Goal: Task Accomplishment & Management: Complete application form

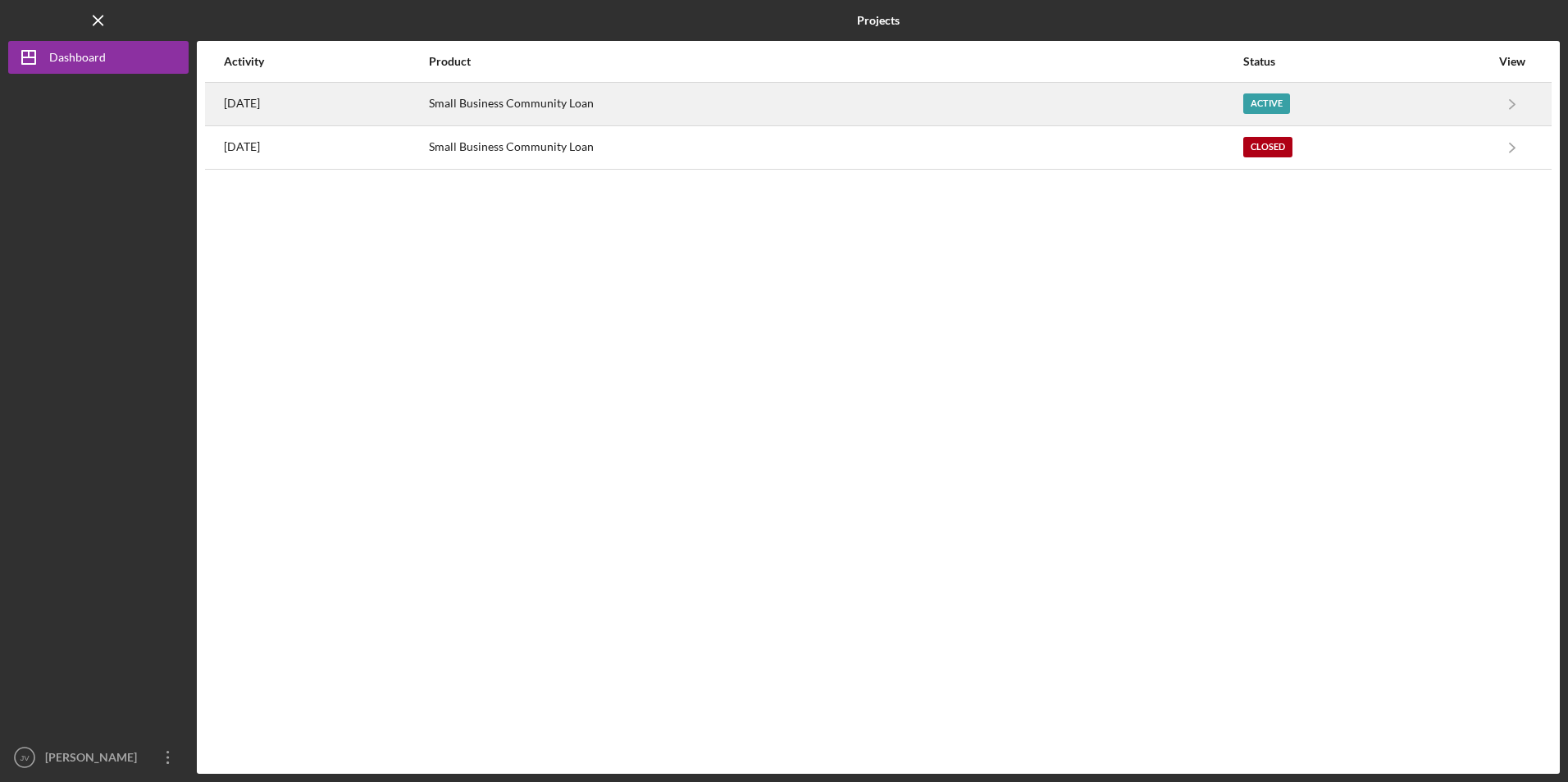
click at [658, 105] on div "Small Business Community Loan" at bounding box center [835, 104] width 812 height 41
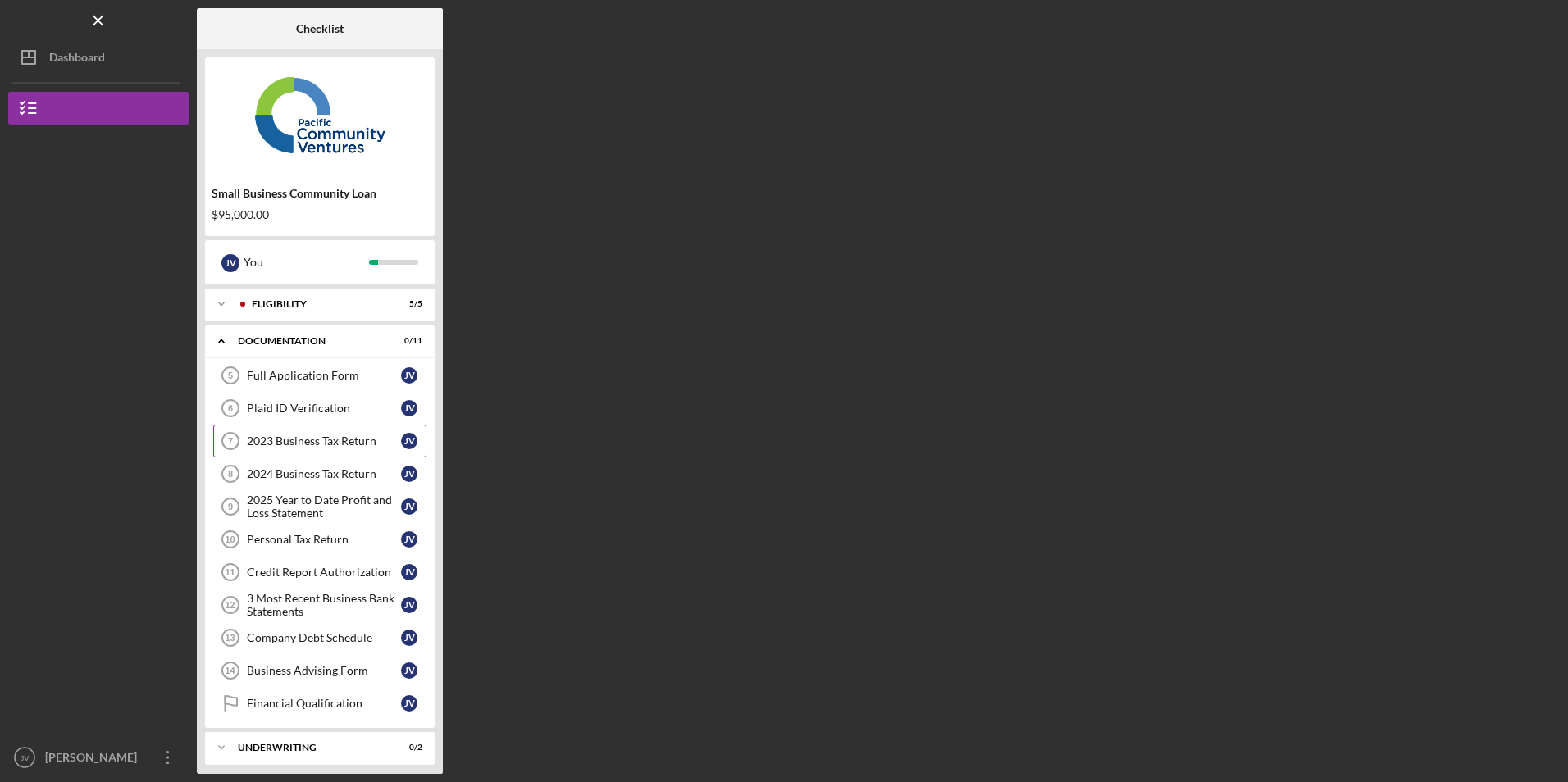
click at [327, 437] on div "2023 Business Tax Return" at bounding box center [324, 442] width 154 height 13
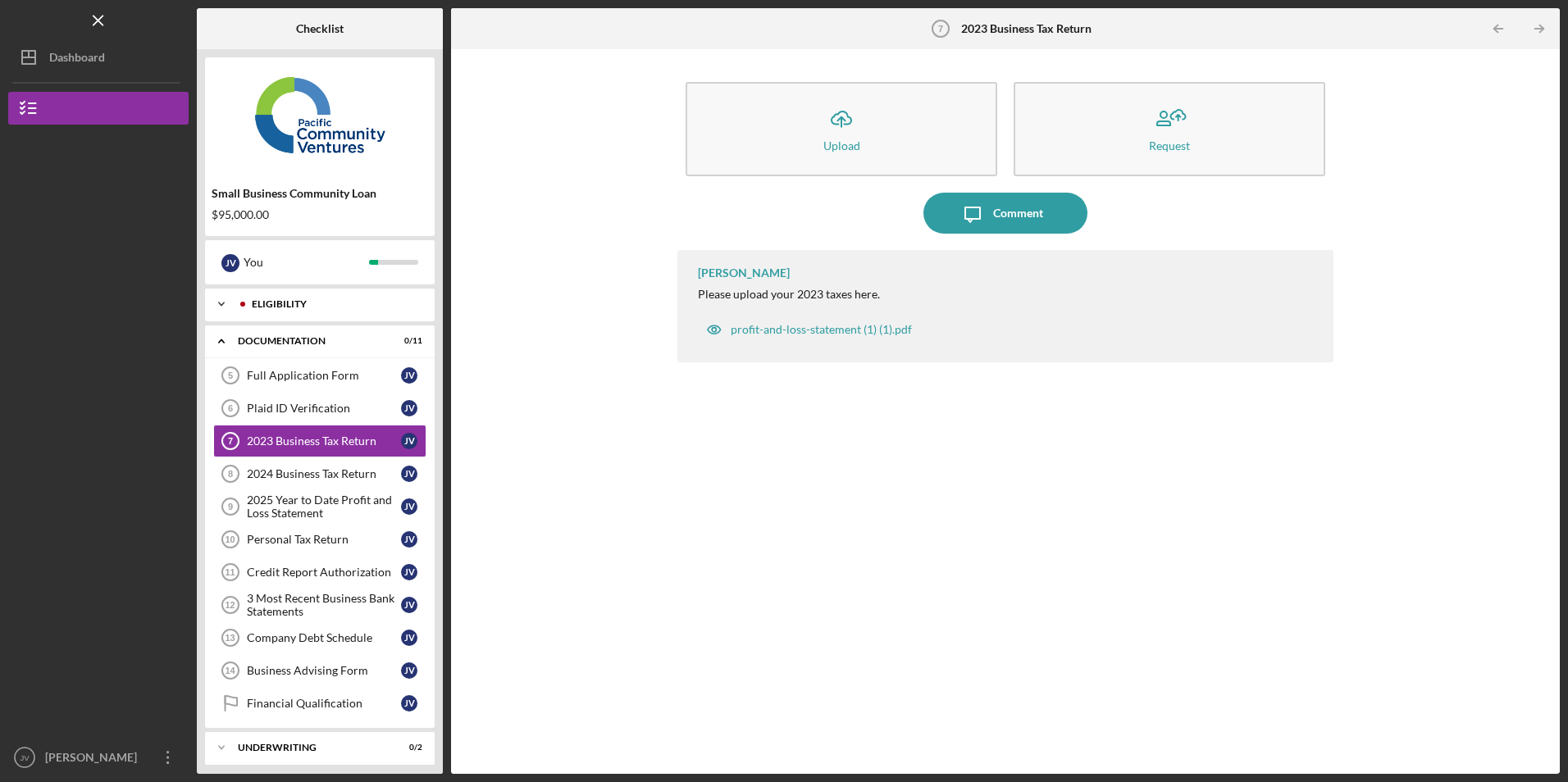
click at [285, 307] on div "Eligibility" at bounding box center [333, 304] width 162 height 10
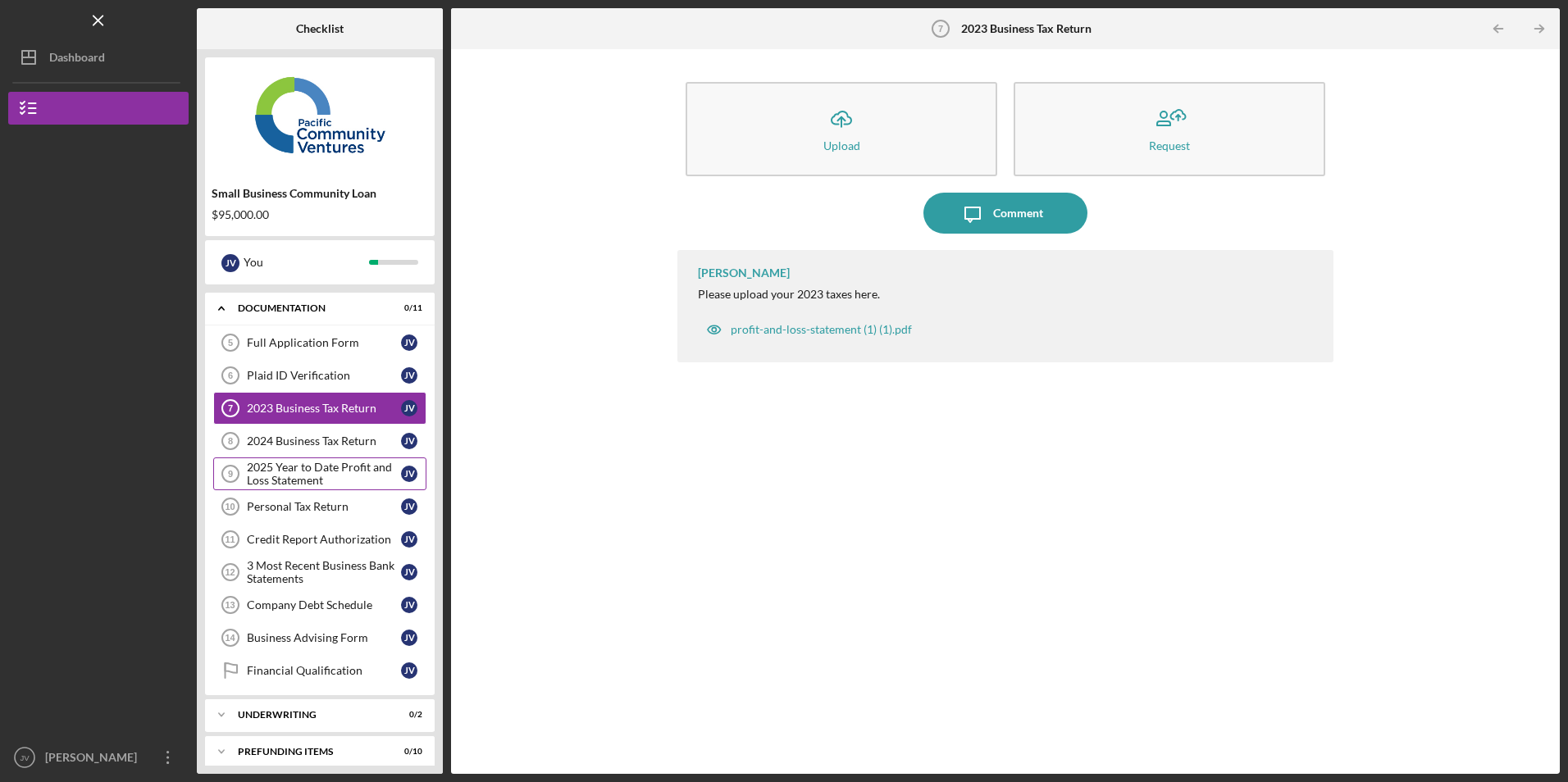
scroll to position [217, 0]
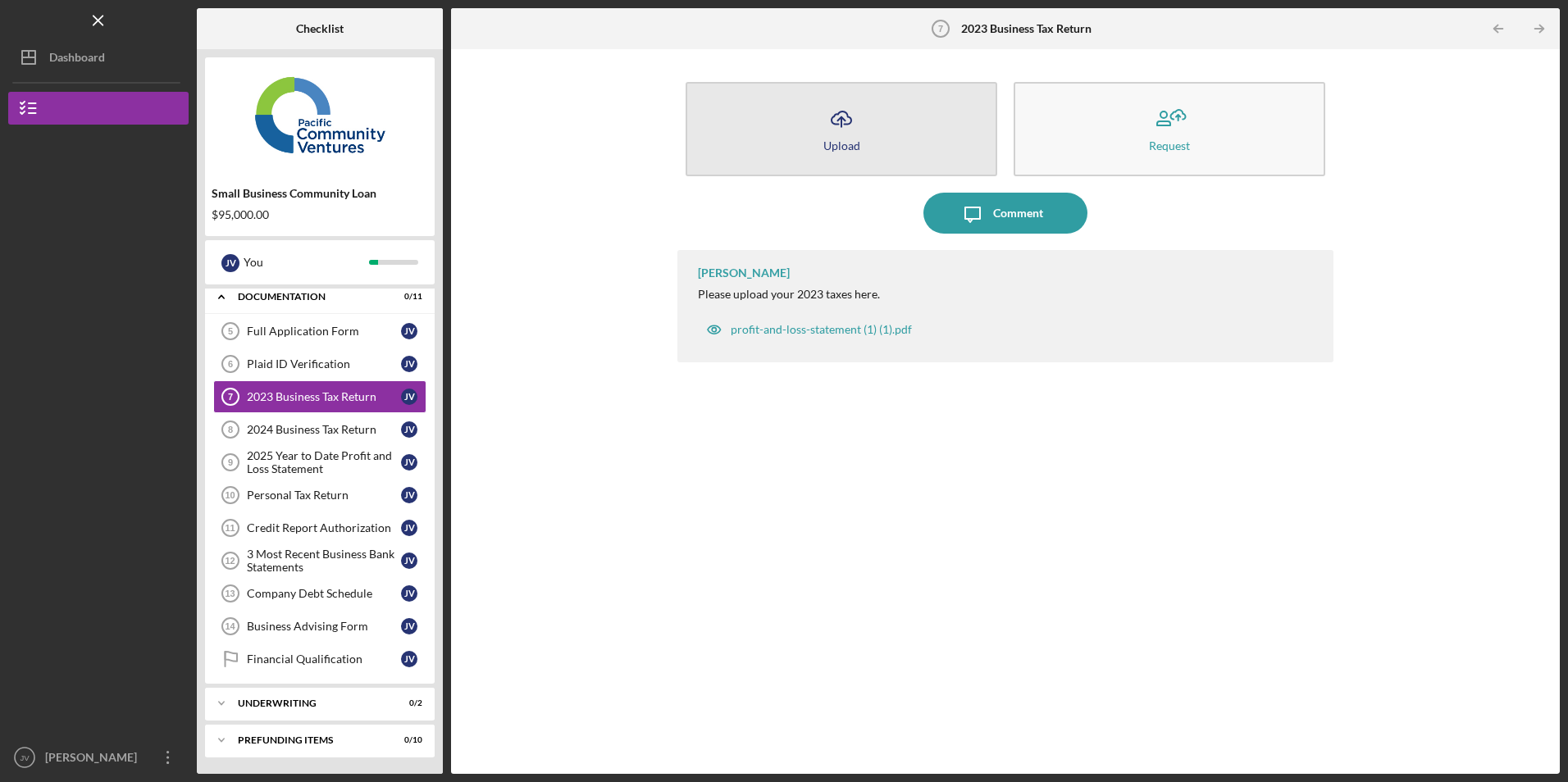
click at [797, 119] on button "Icon/Upload Upload" at bounding box center [841, 129] width 311 height 95
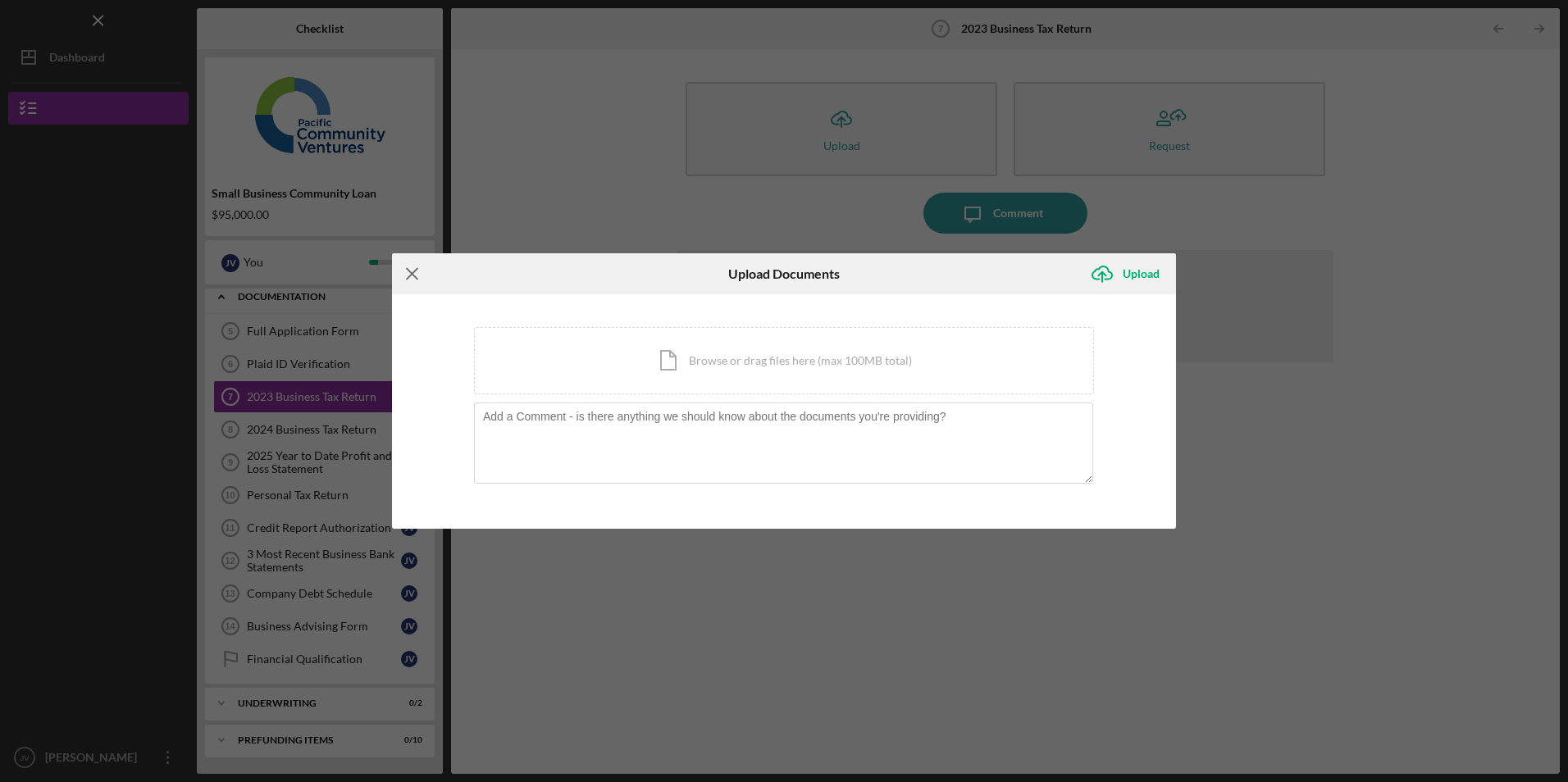
click at [415, 280] on icon "Icon/Menu Close" at bounding box center [412, 273] width 41 height 41
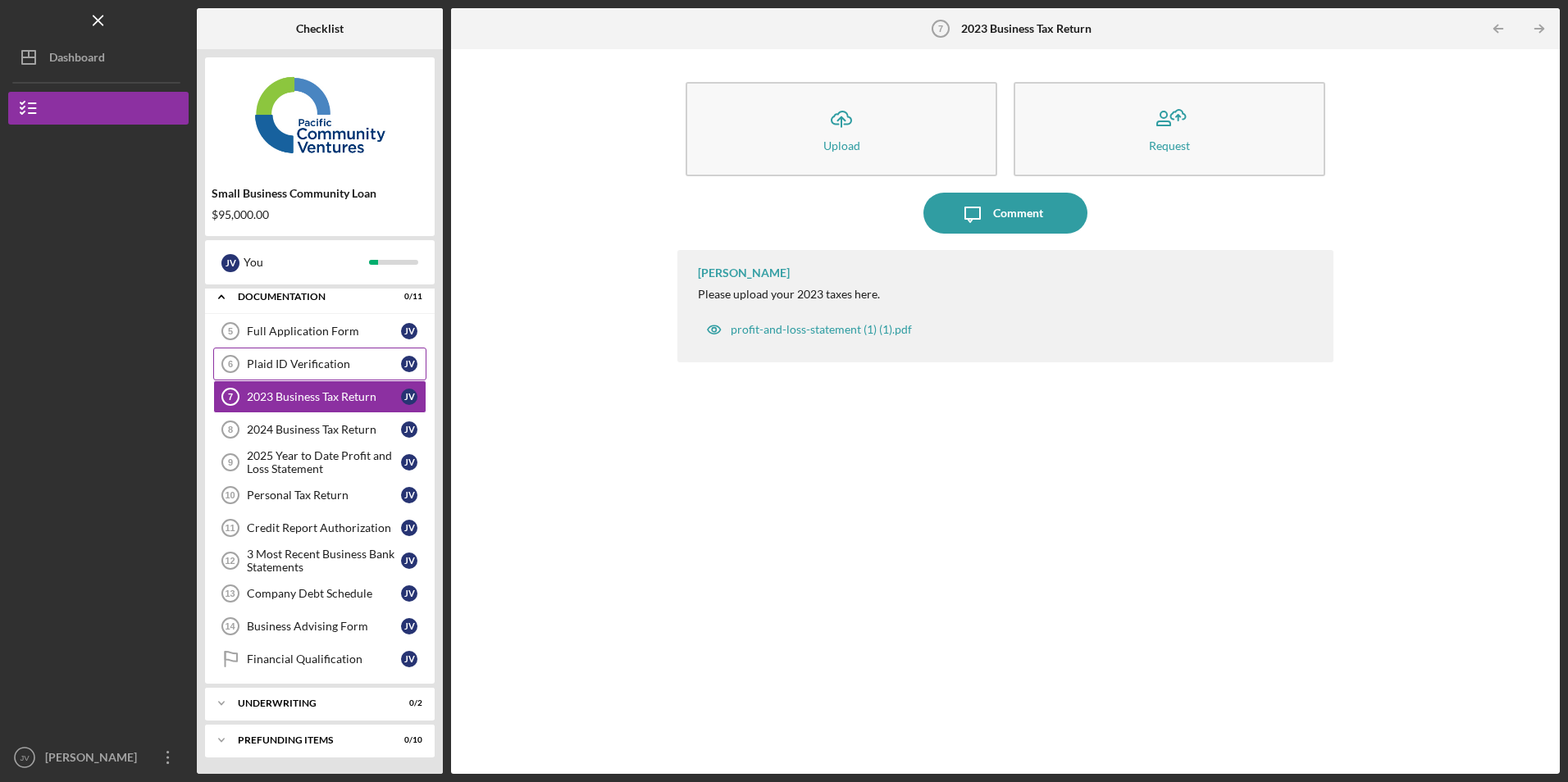
click at [284, 363] on div "Plaid ID Verification" at bounding box center [324, 364] width 154 height 13
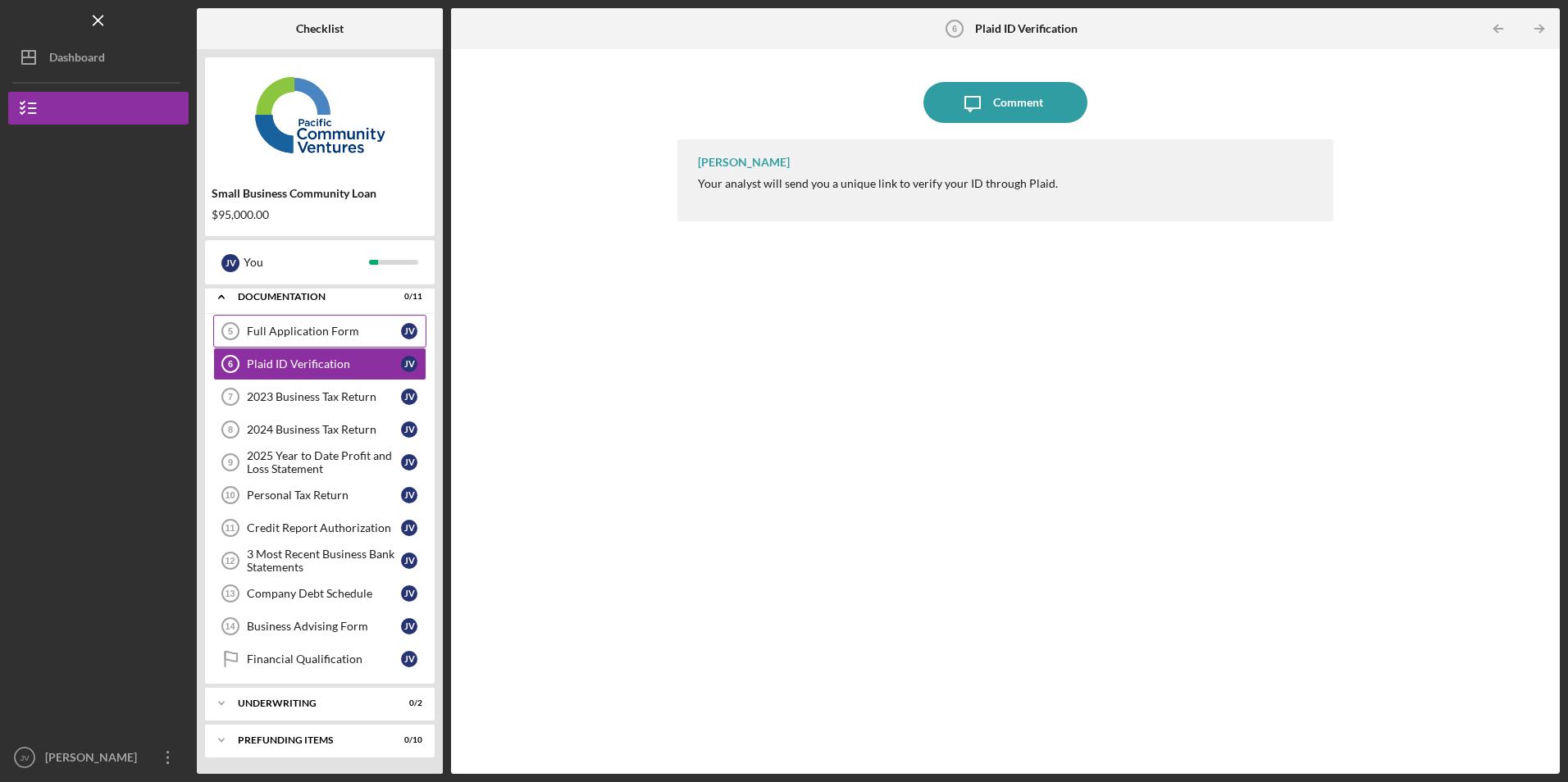
click at [299, 335] on div "Full Application Form" at bounding box center [324, 331] width 154 height 13
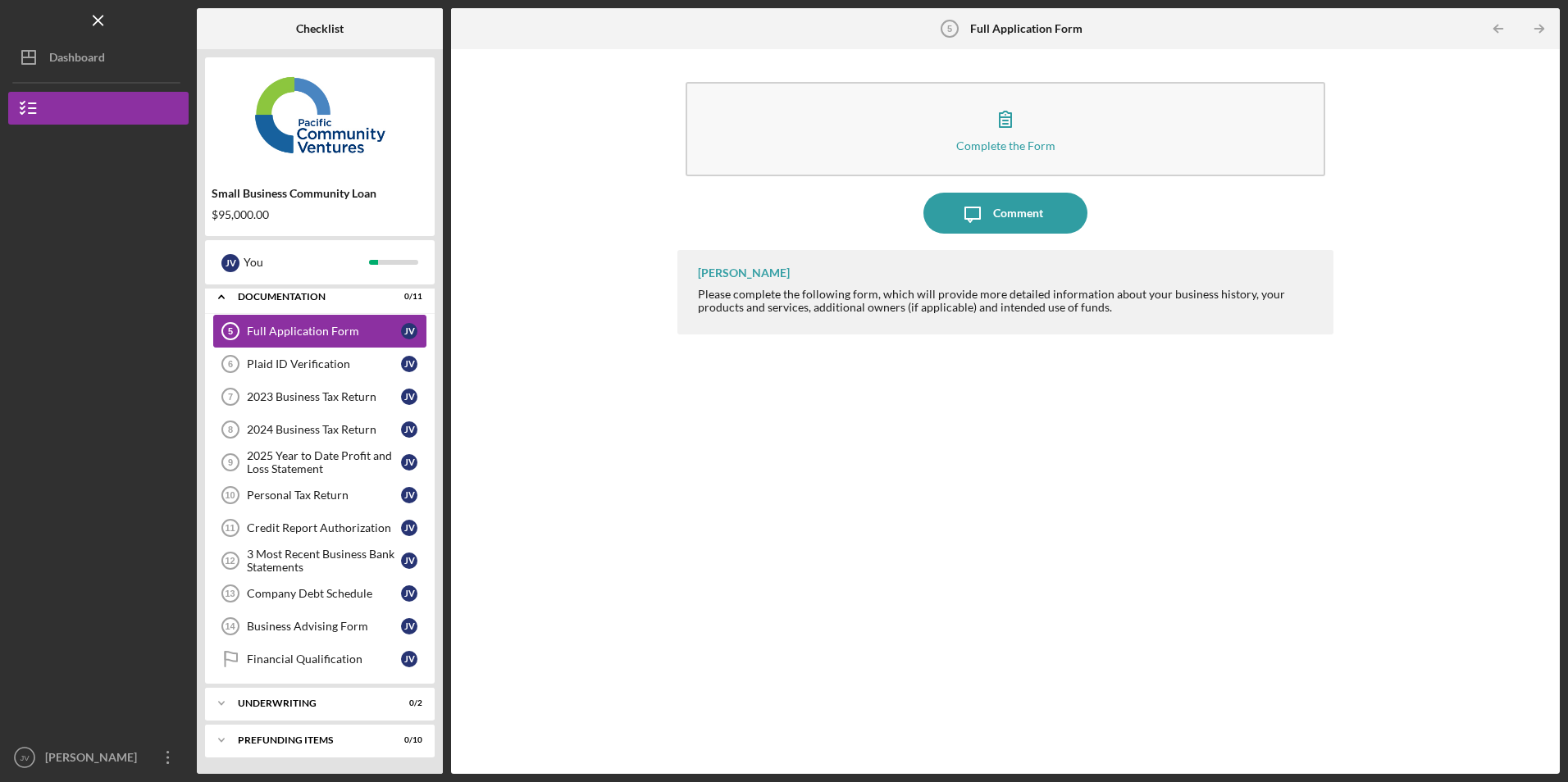
scroll to position [135, 0]
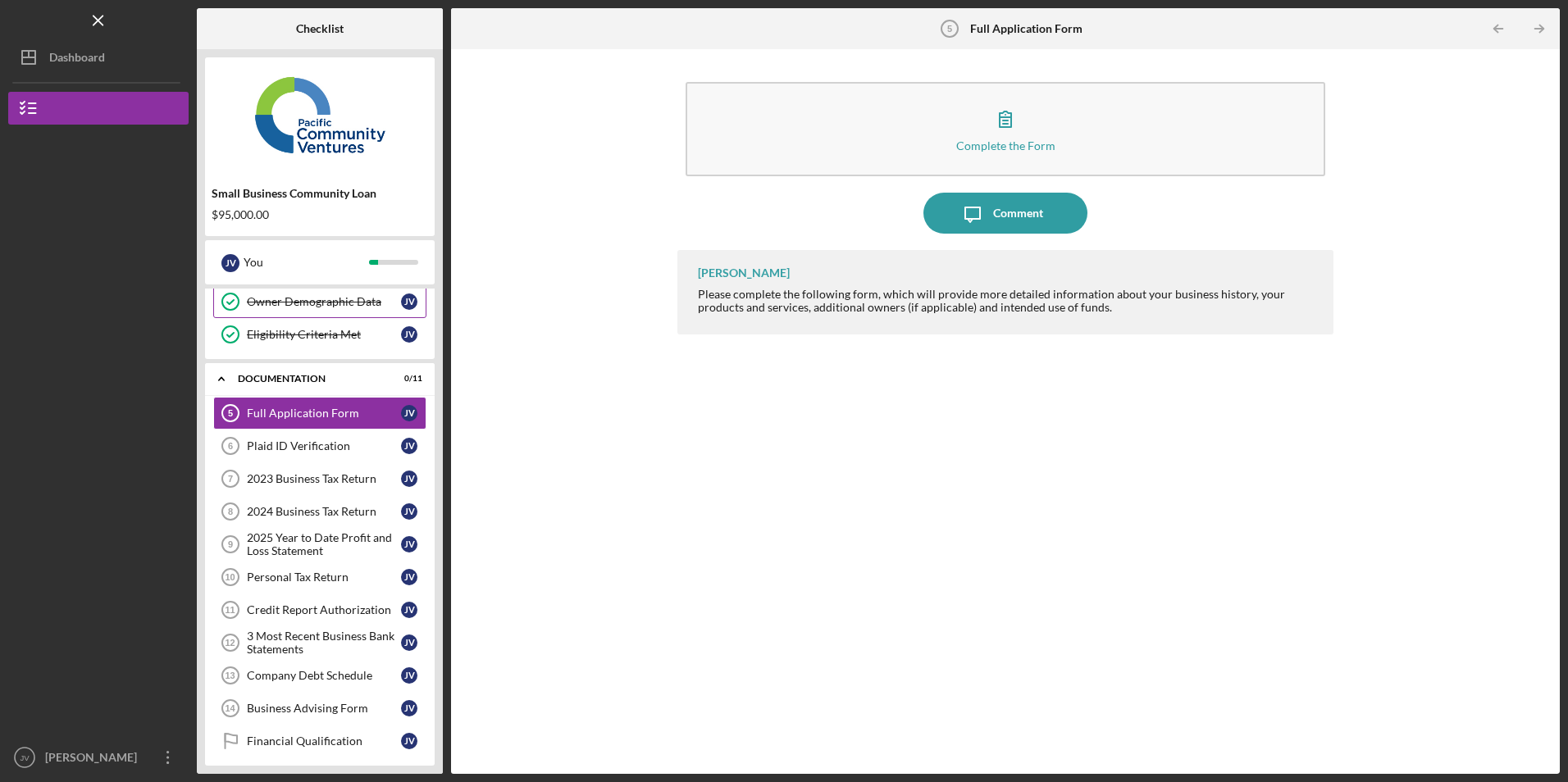
click at [320, 309] on div "Owner Demographic Data" at bounding box center [324, 302] width 154 height 13
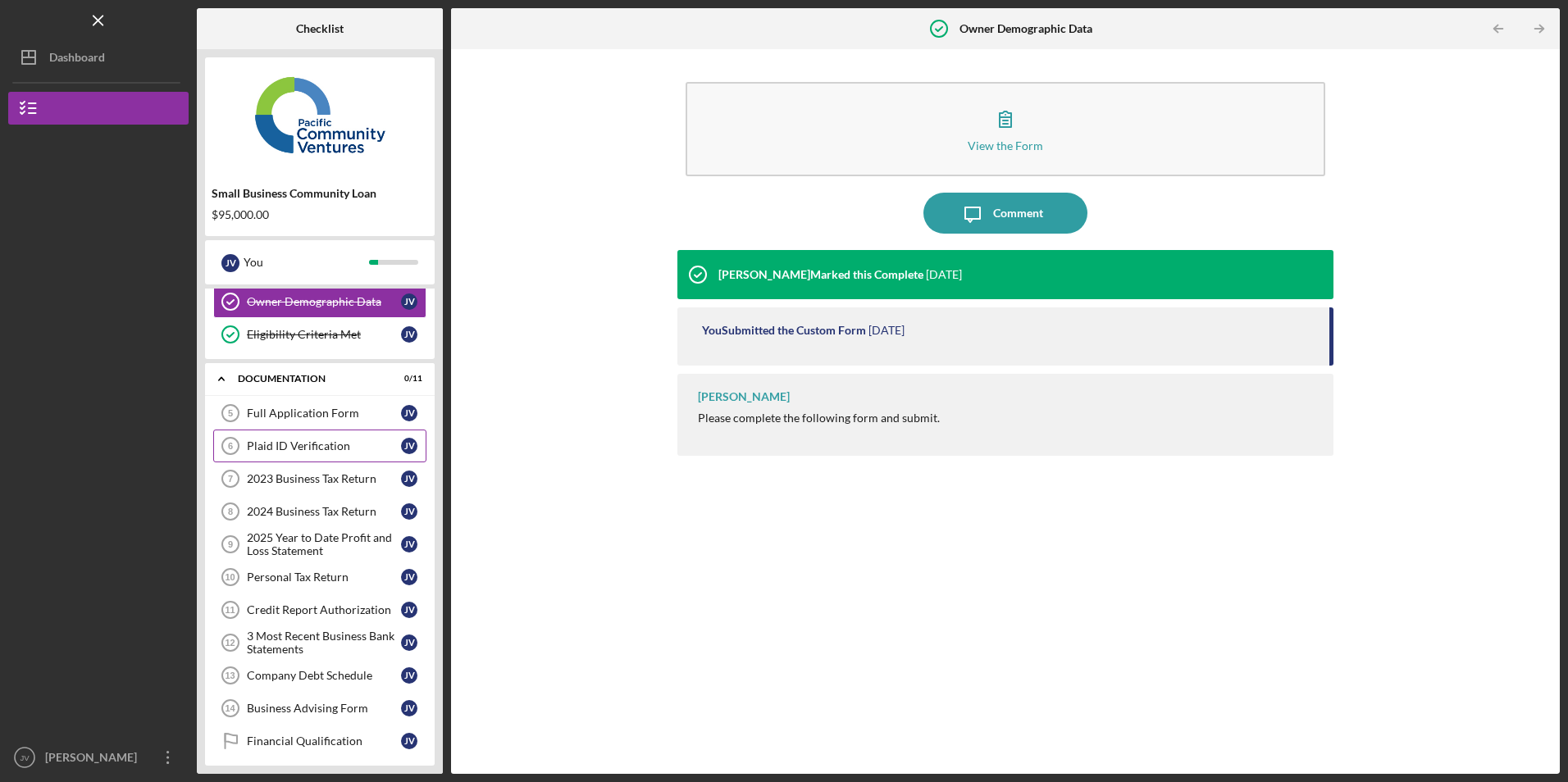
click at [285, 442] on div "Plaid ID Verification" at bounding box center [324, 446] width 154 height 13
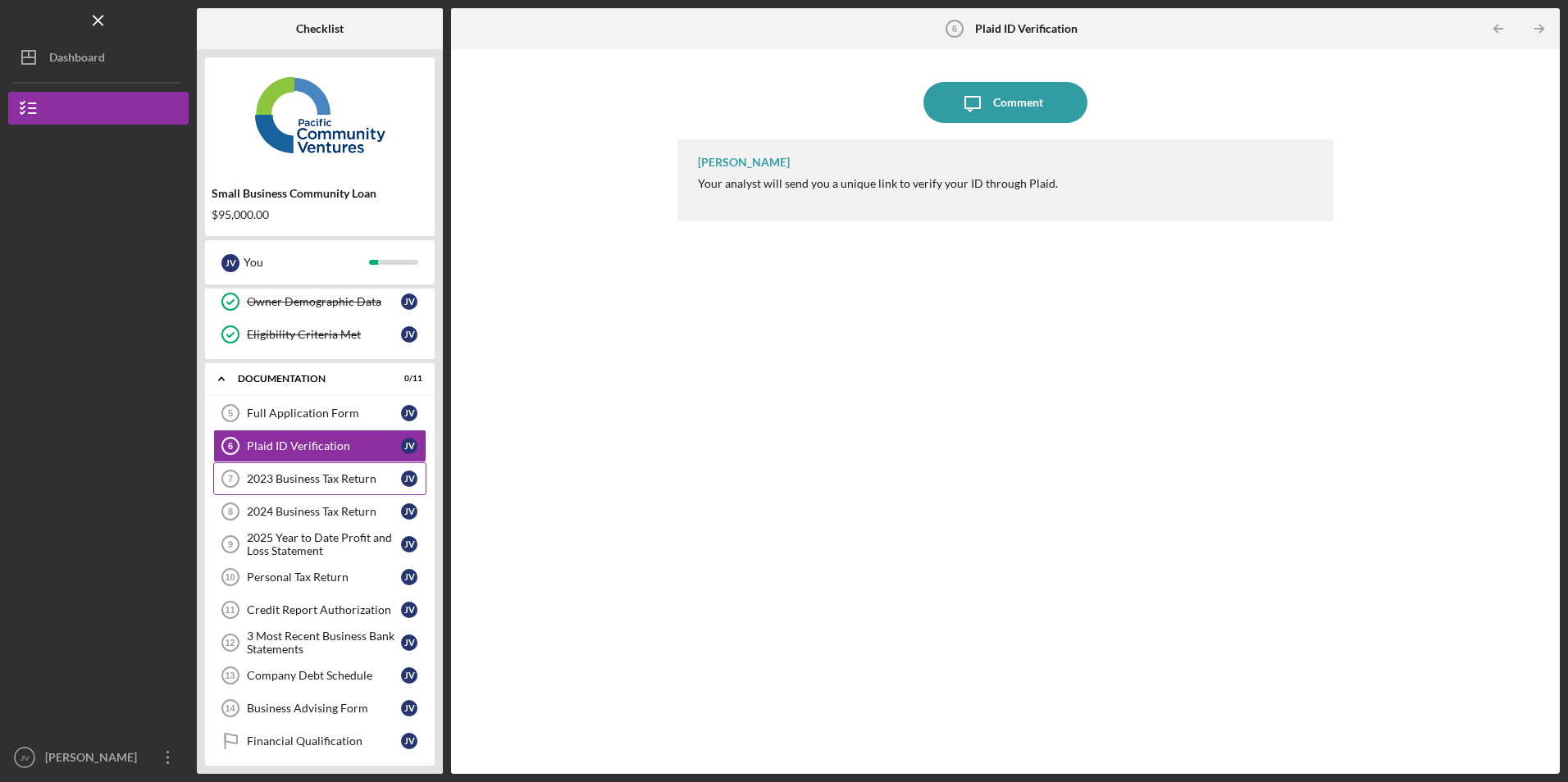
click at [329, 466] on link "2023 Business Tax Return 7 2023 Business Tax Return J V" at bounding box center [320, 478] width 213 height 33
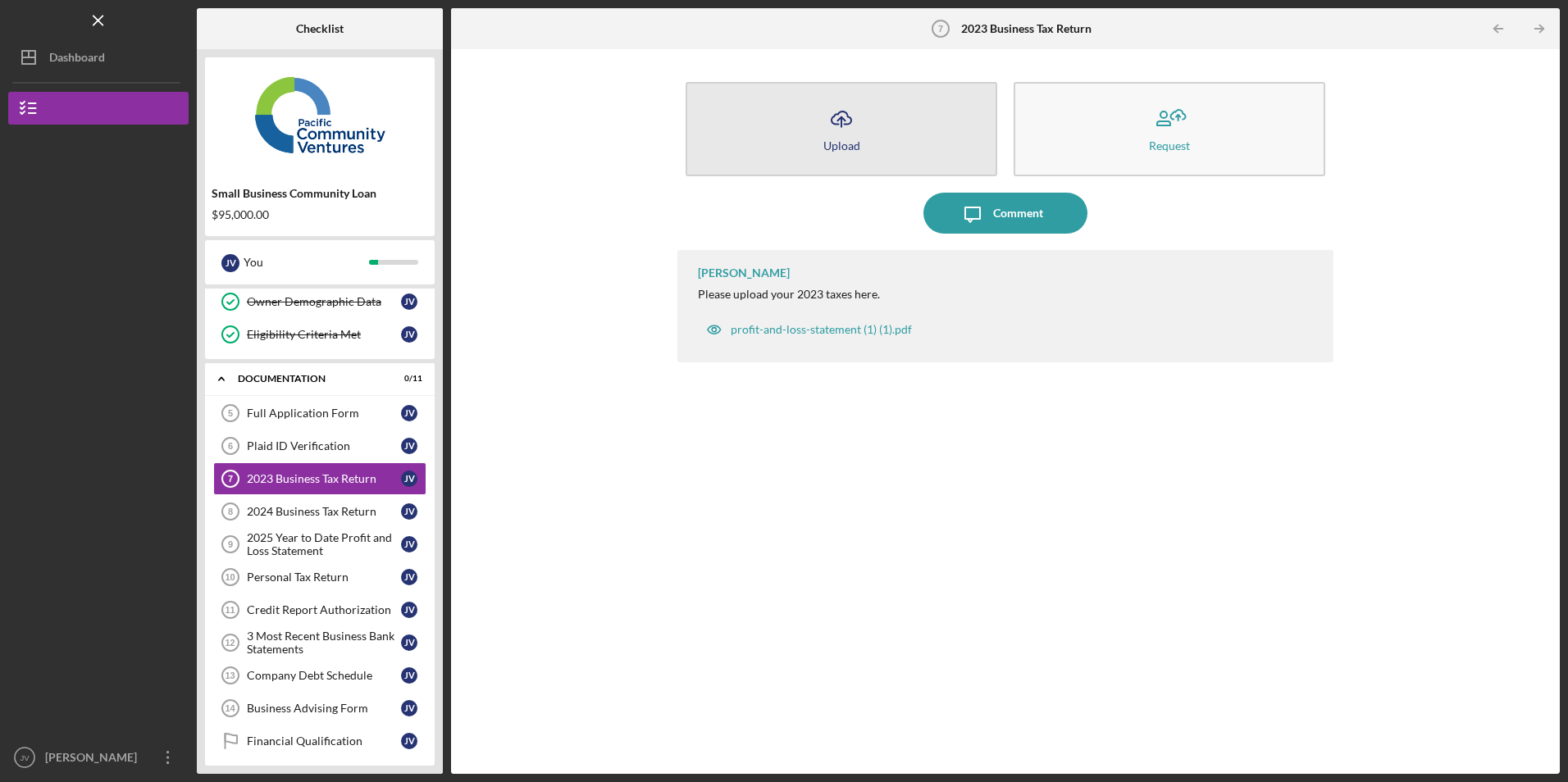
click at [876, 156] on button "Icon/Upload Upload" at bounding box center [841, 129] width 311 height 95
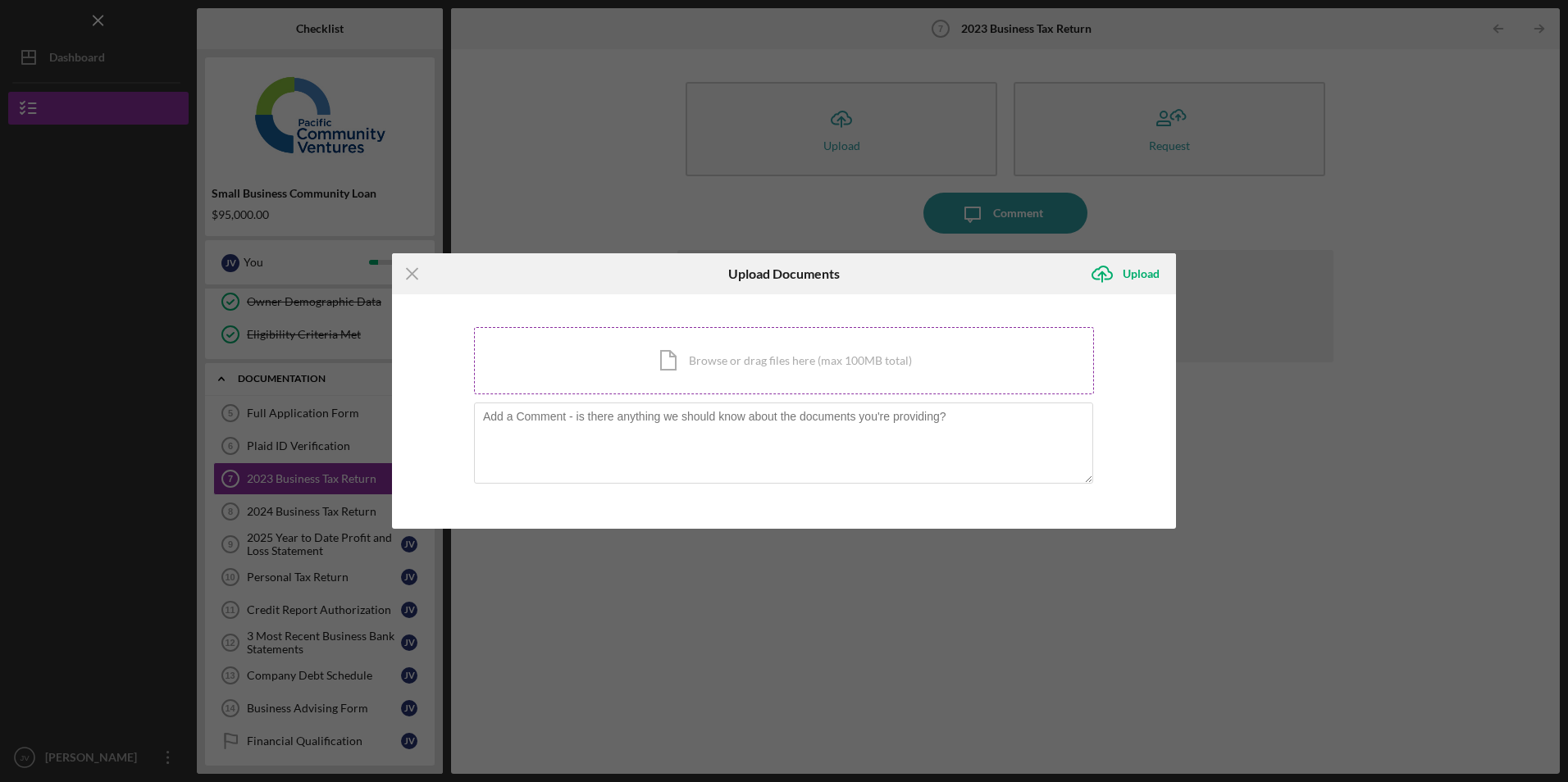
click at [660, 344] on div "Icon/Document Browse or drag files here (max 100MB total) Tap to choose files o…" at bounding box center [784, 360] width 620 height 67
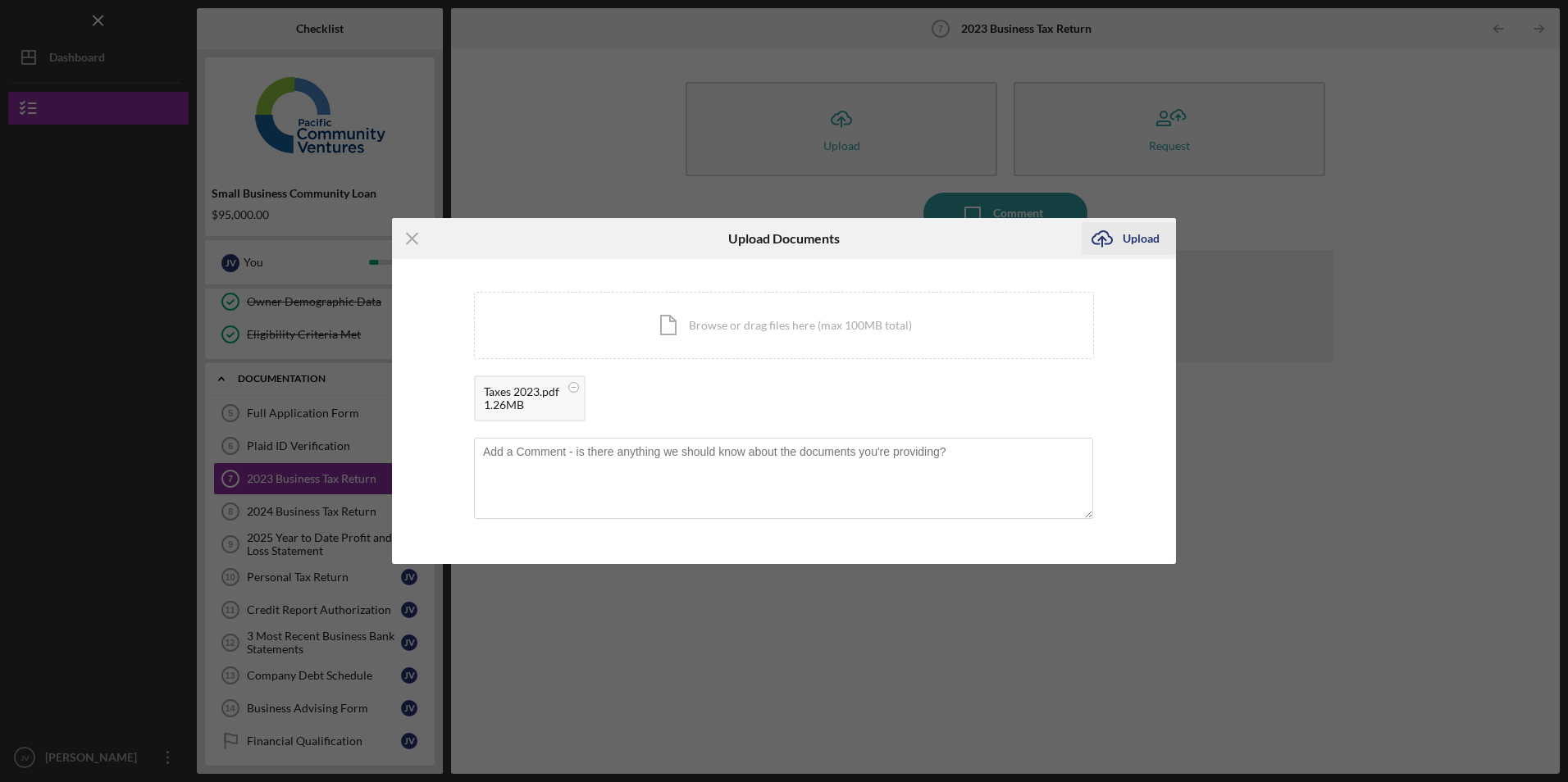
click at [1140, 242] on div "Upload" at bounding box center [1141, 238] width 37 height 33
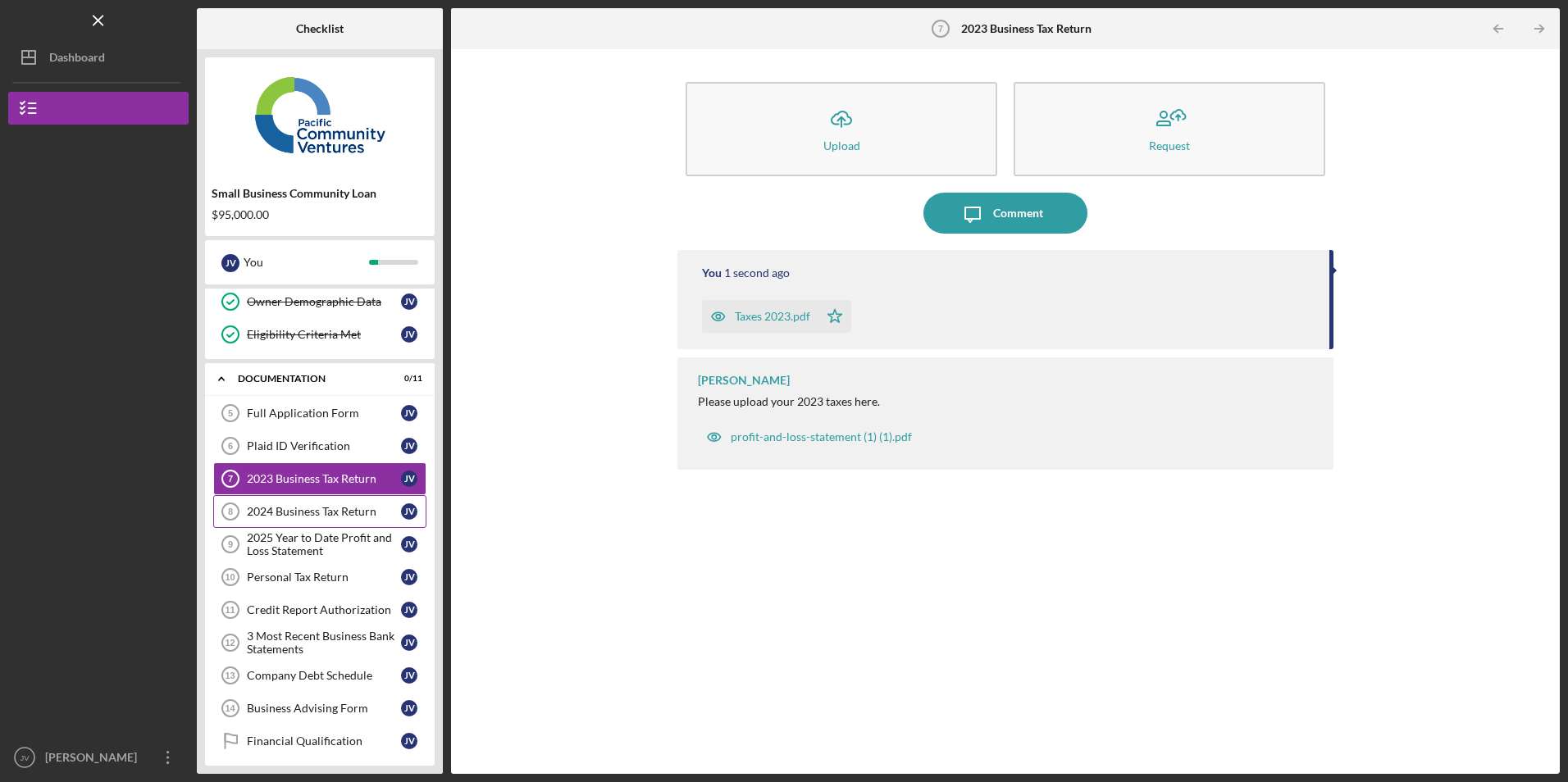
drag, startPoint x: 316, startPoint y: 500, endPoint x: 331, endPoint y: 505, distance: 15.8
click at [316, 500] on link "2024 Business Tax Return 8 2024 Business Tax Return J V" at bounding box center [320, 511] width 213 height 33
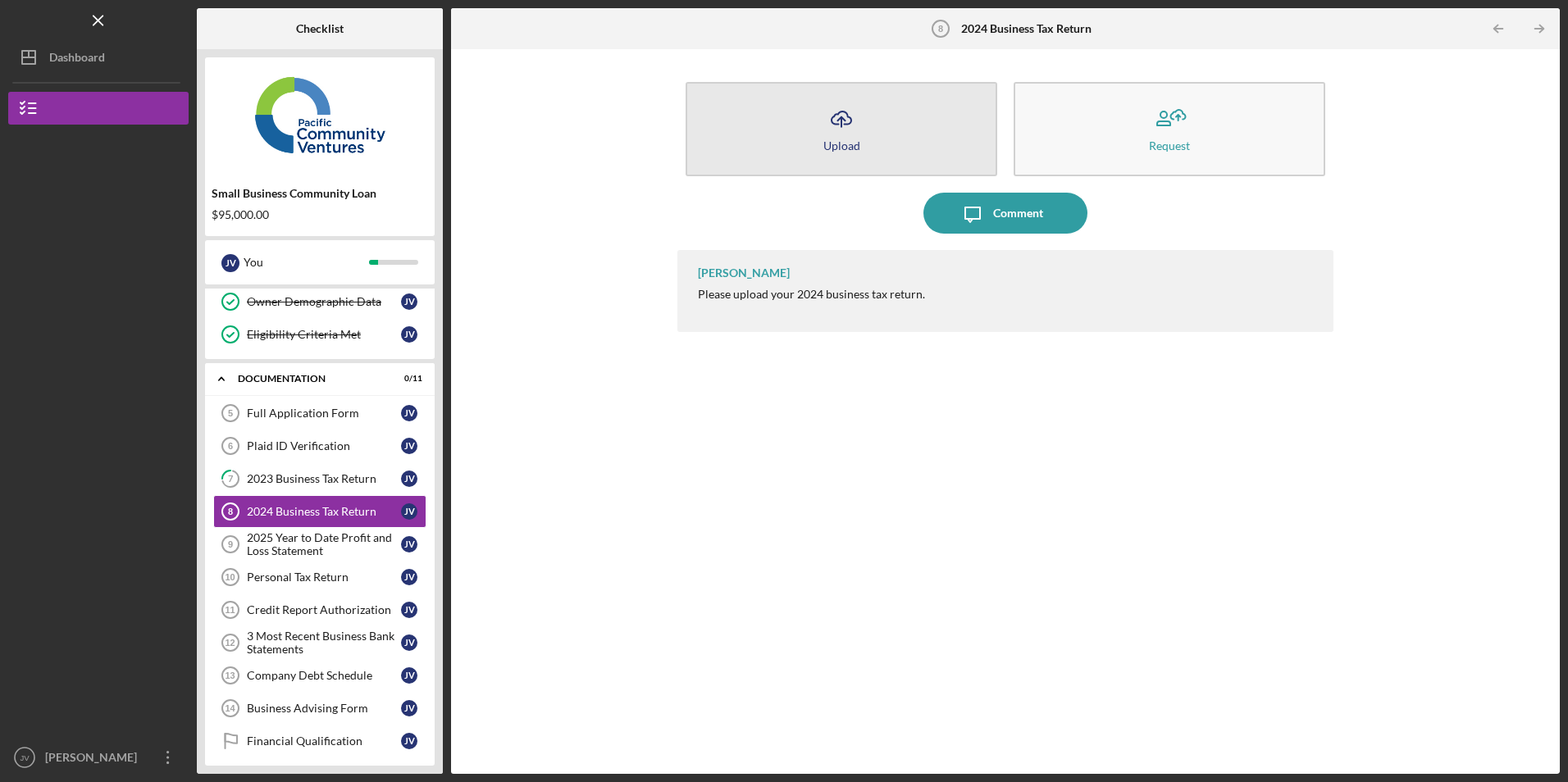
click at [761, 165] on button "Icon/Upload Upload" at bounding box center [841, 129] width 311 height 95
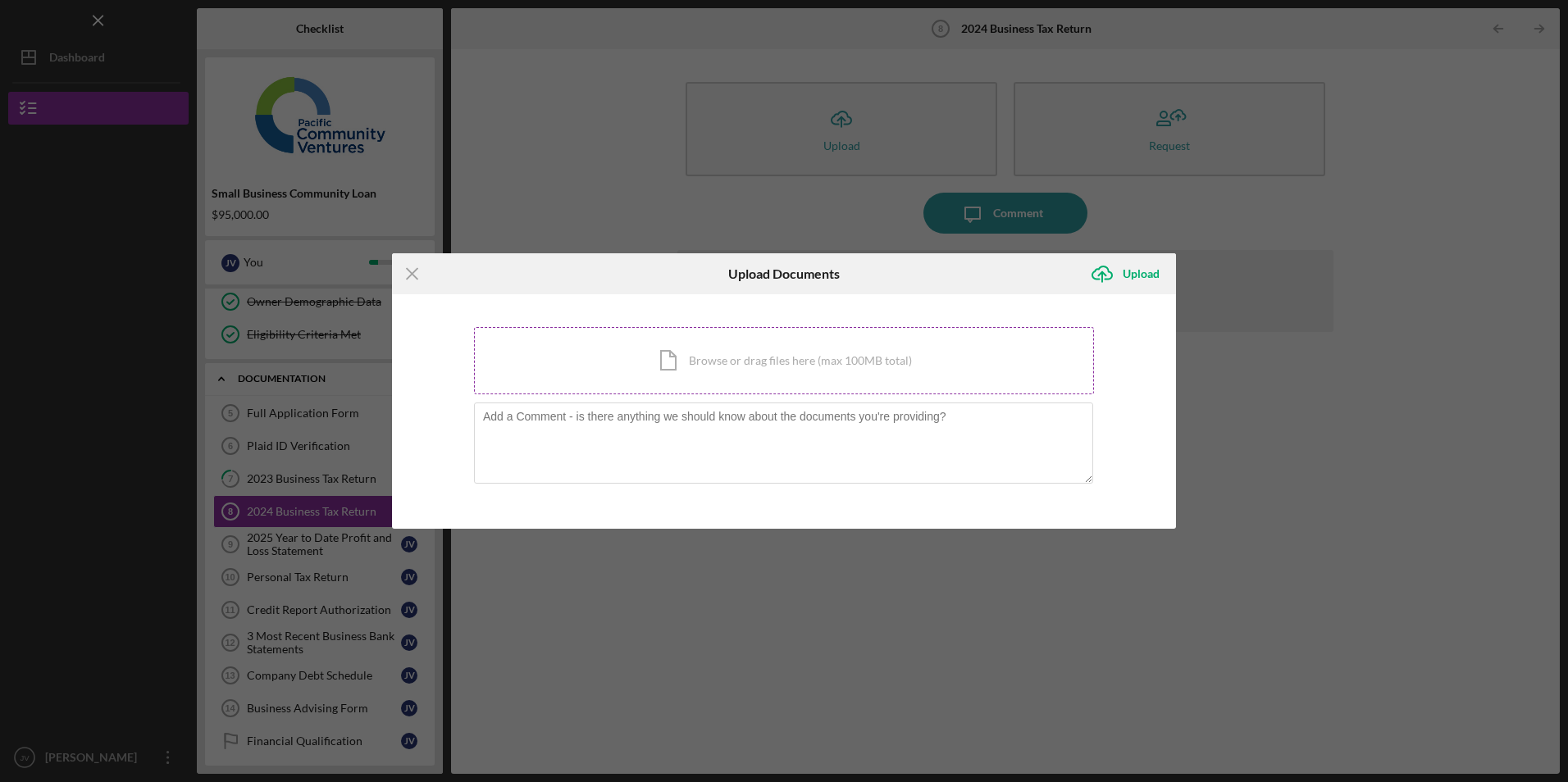
click at [674, 349] on div "Icon/Document Browse or drag files here (max 100MB total) Tap to choose files o…" at bounding box center [784, 360] width 620 height 67
click at [410, 271] on line at bounding box center [412, 274] width 11 height 11
